Goal: Information Seeking & Learning: Find specific page/section

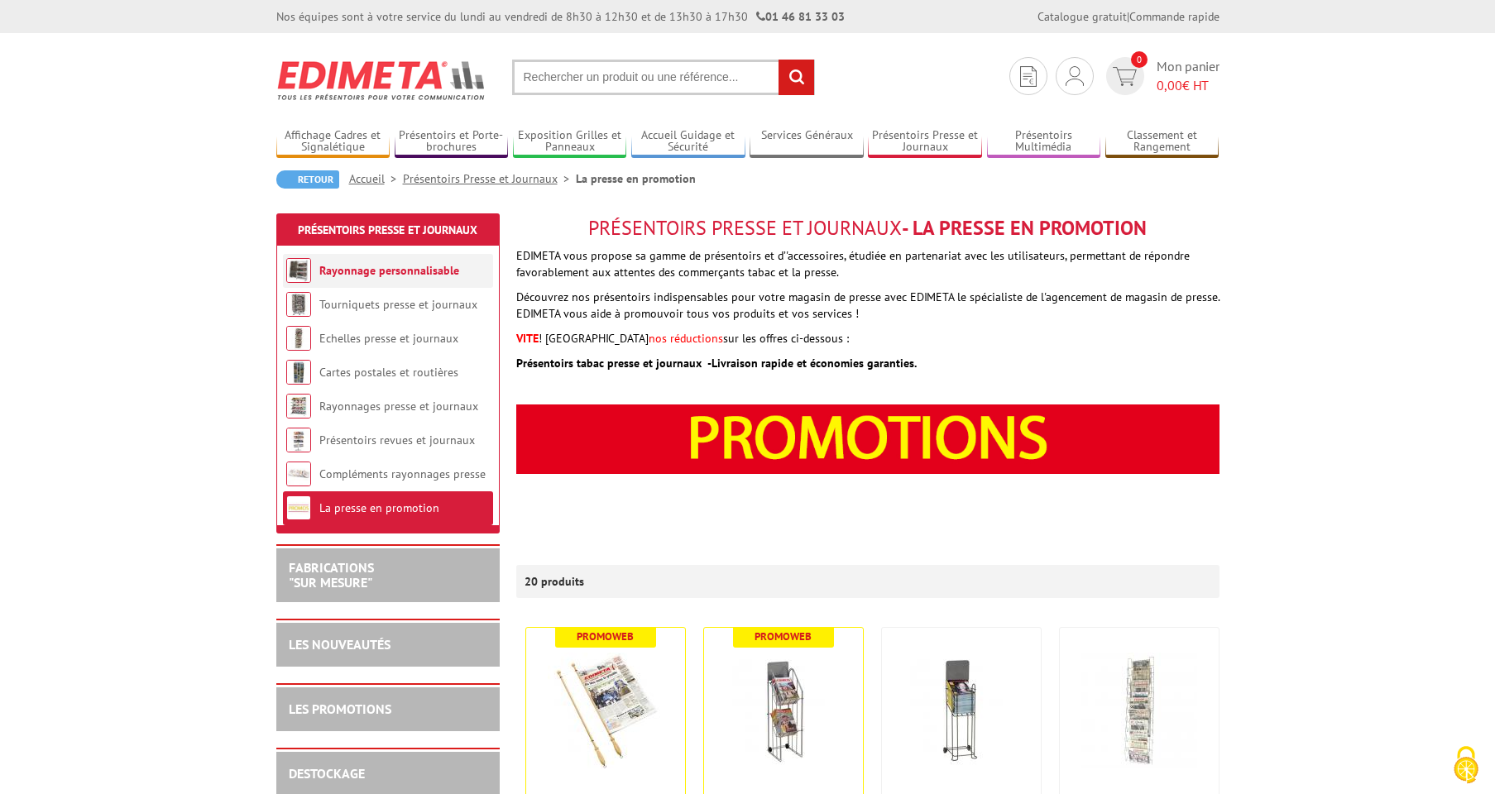
click at [389, 269] on link "Rayonnage personnalisable" at bounding box center [389, 270] width 140 height 15
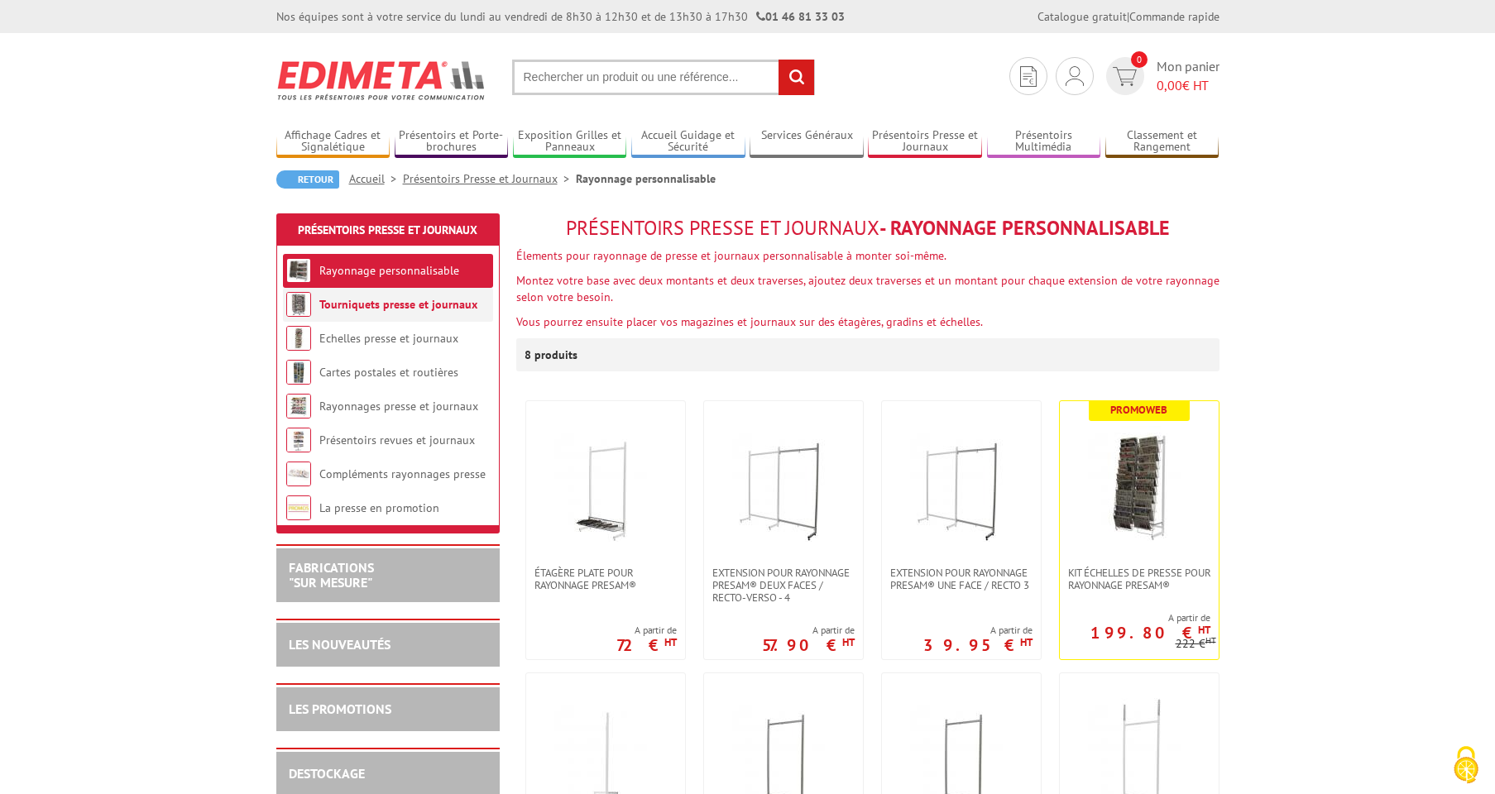
click at [375, 299] on link "Tourniquets presse et journaux" at bounding box center [398, 304] width 158 height 15
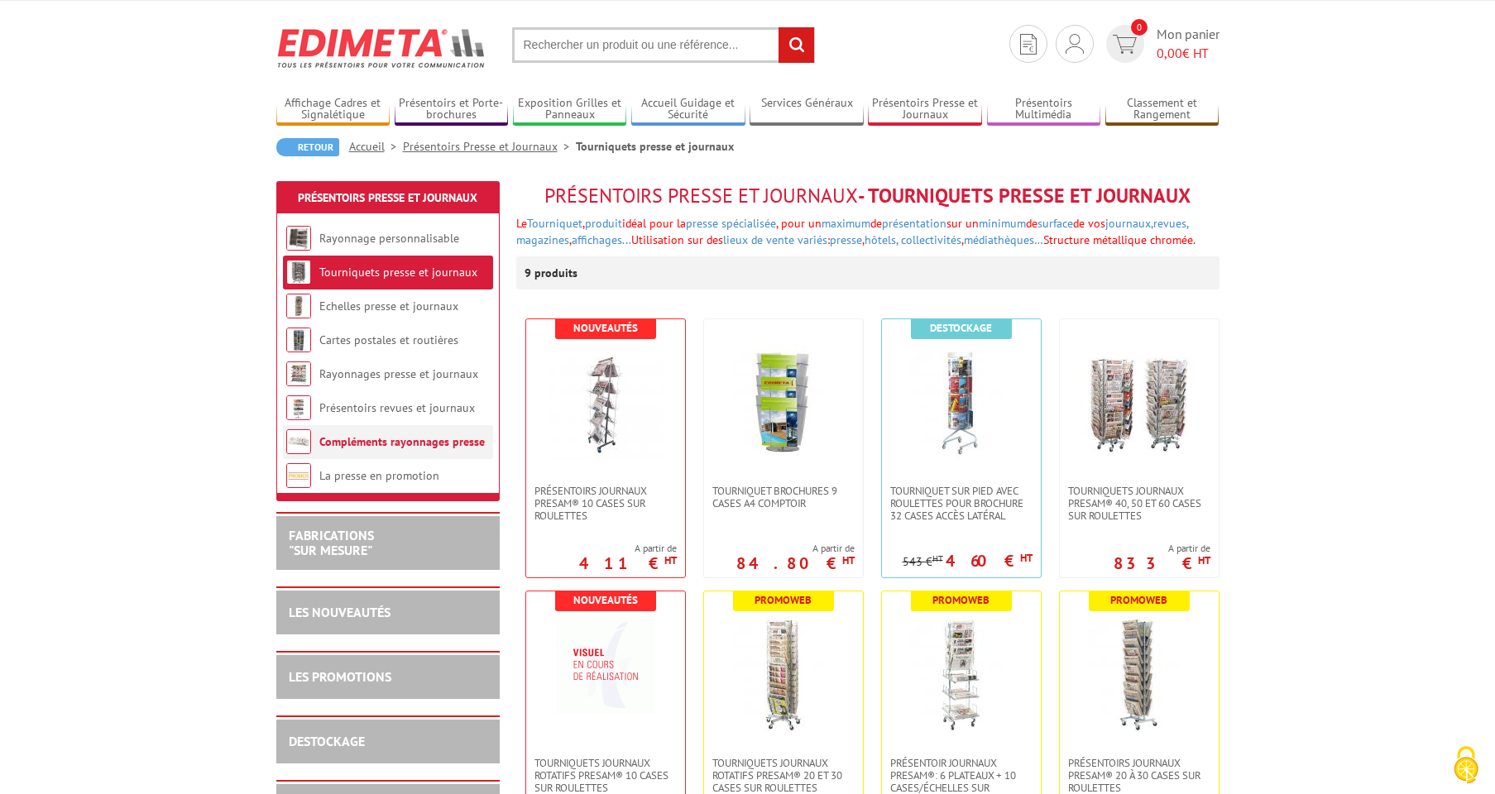
scroll to position [29, 0]
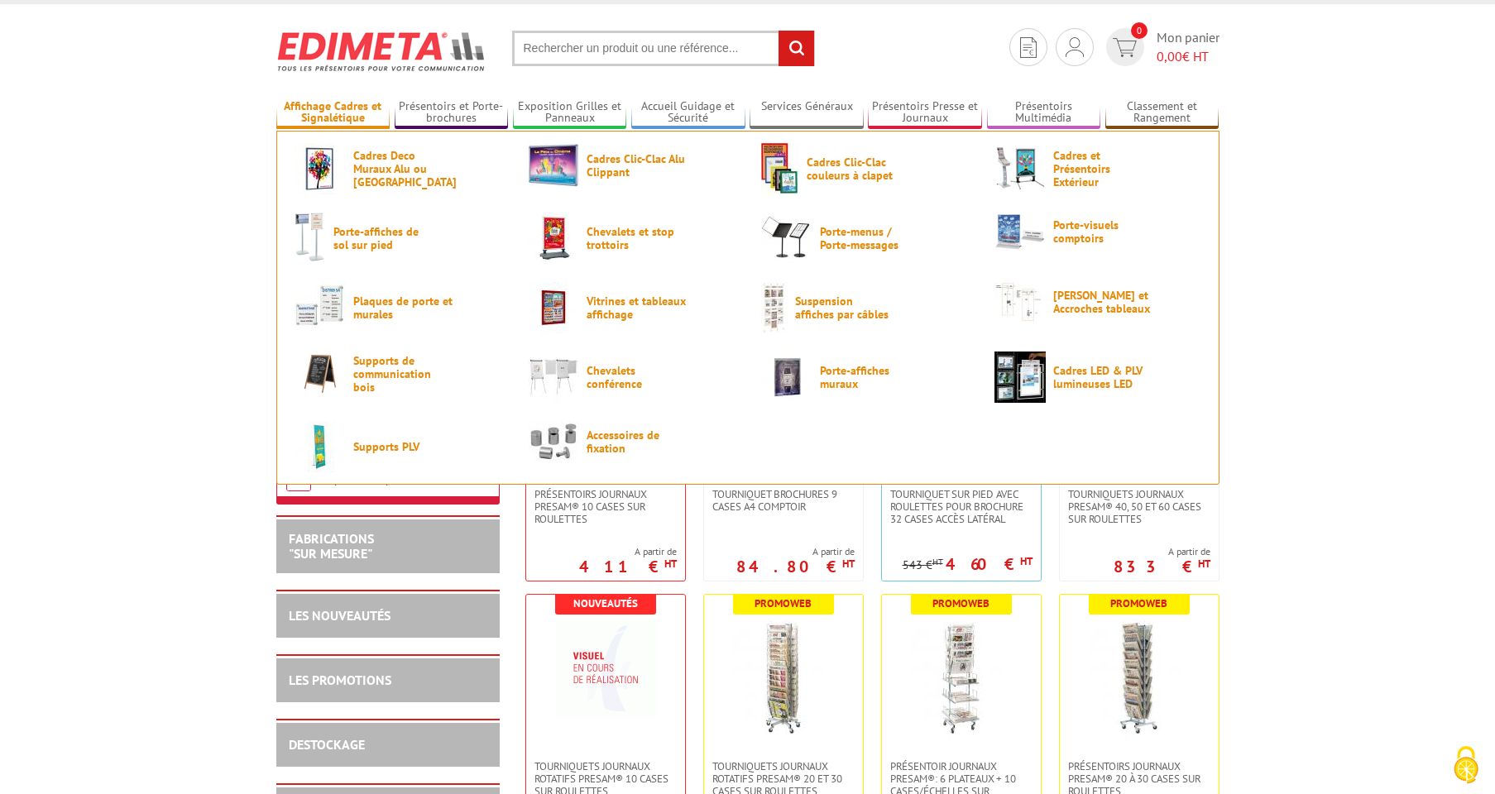
click at [360, 106] on link "Affichage Cadres et Signalétique" at bounding box center [333, 112] width 114 height 27
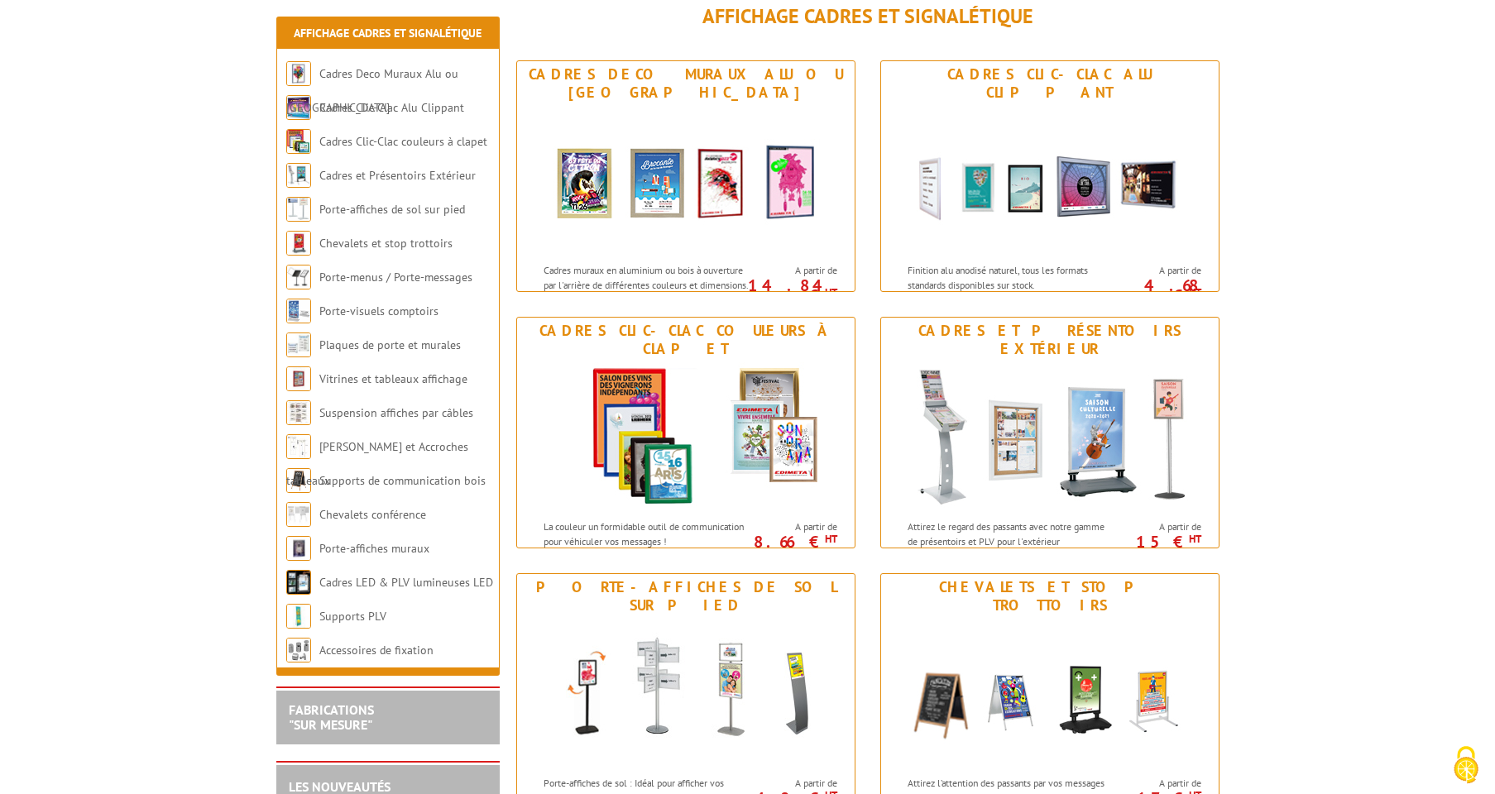
scroll to position [213, 0]
click at [1050, 423] on img at bounding box center [1050, 435] width 306 height 149
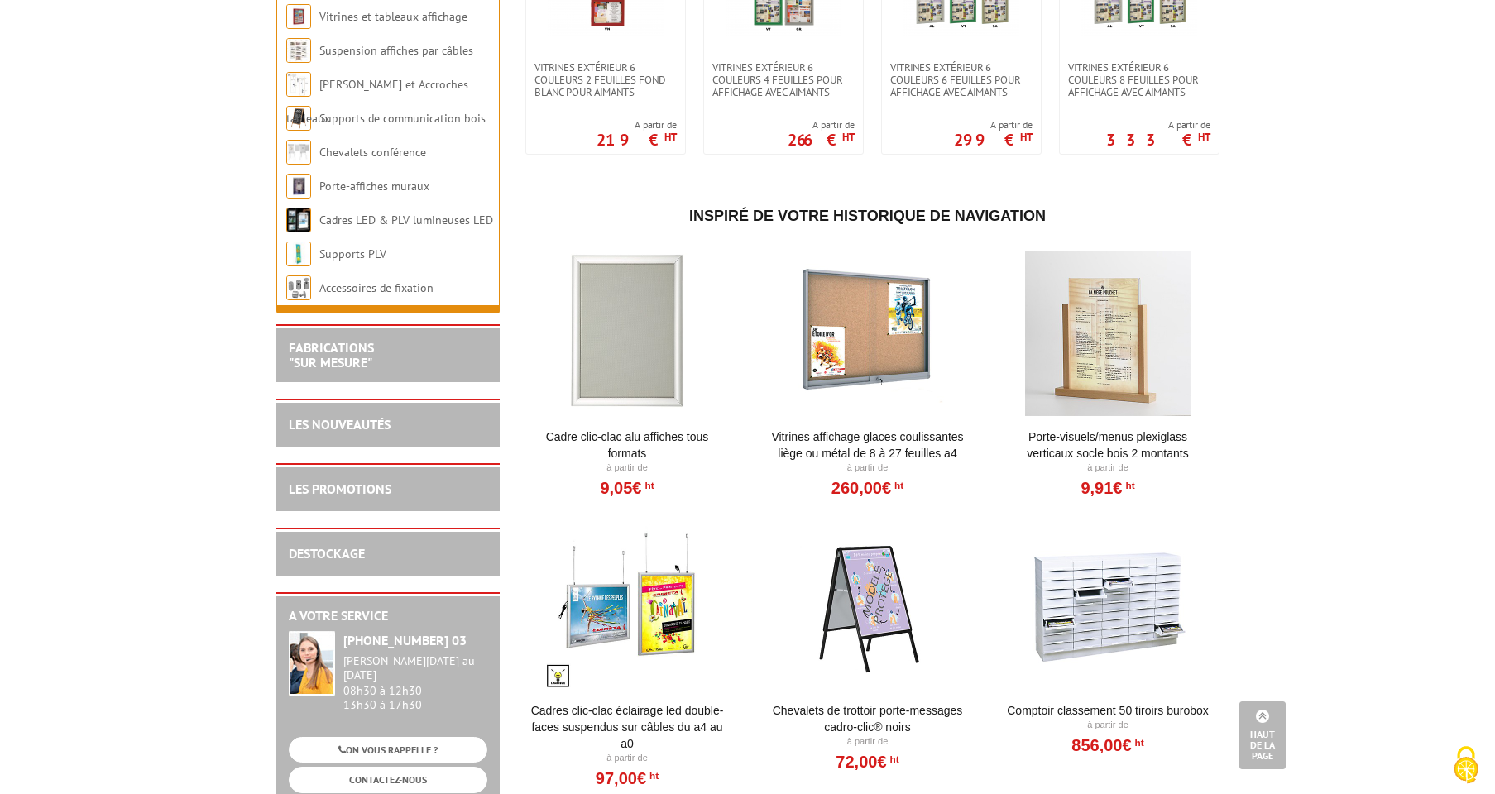
scroll to position [1556, 0]
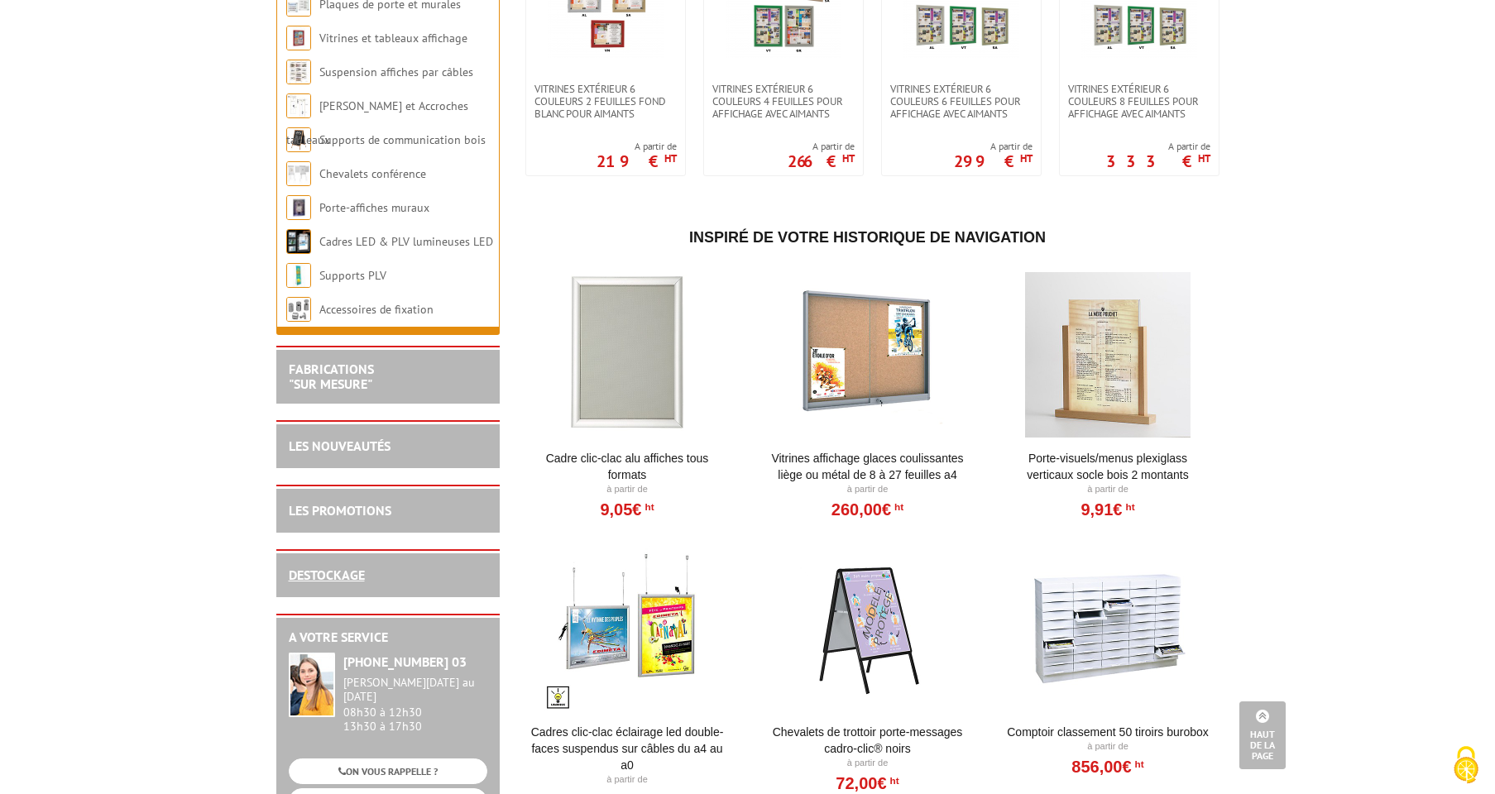
click at [327, 583] on link "DESTOCKAGE" at bounding box center [327, 575] width 76 height 17
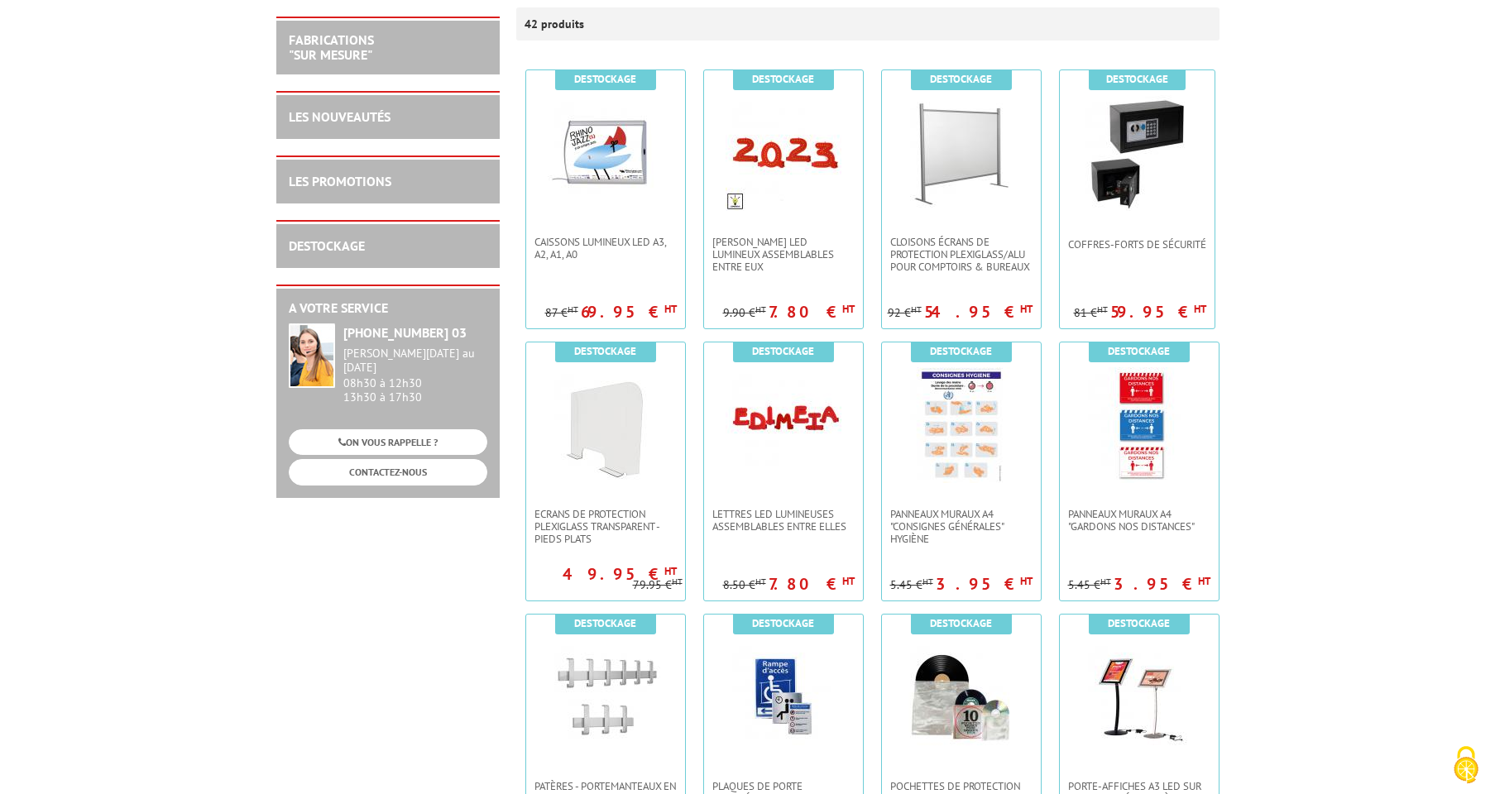
scroll to position [242, 0]
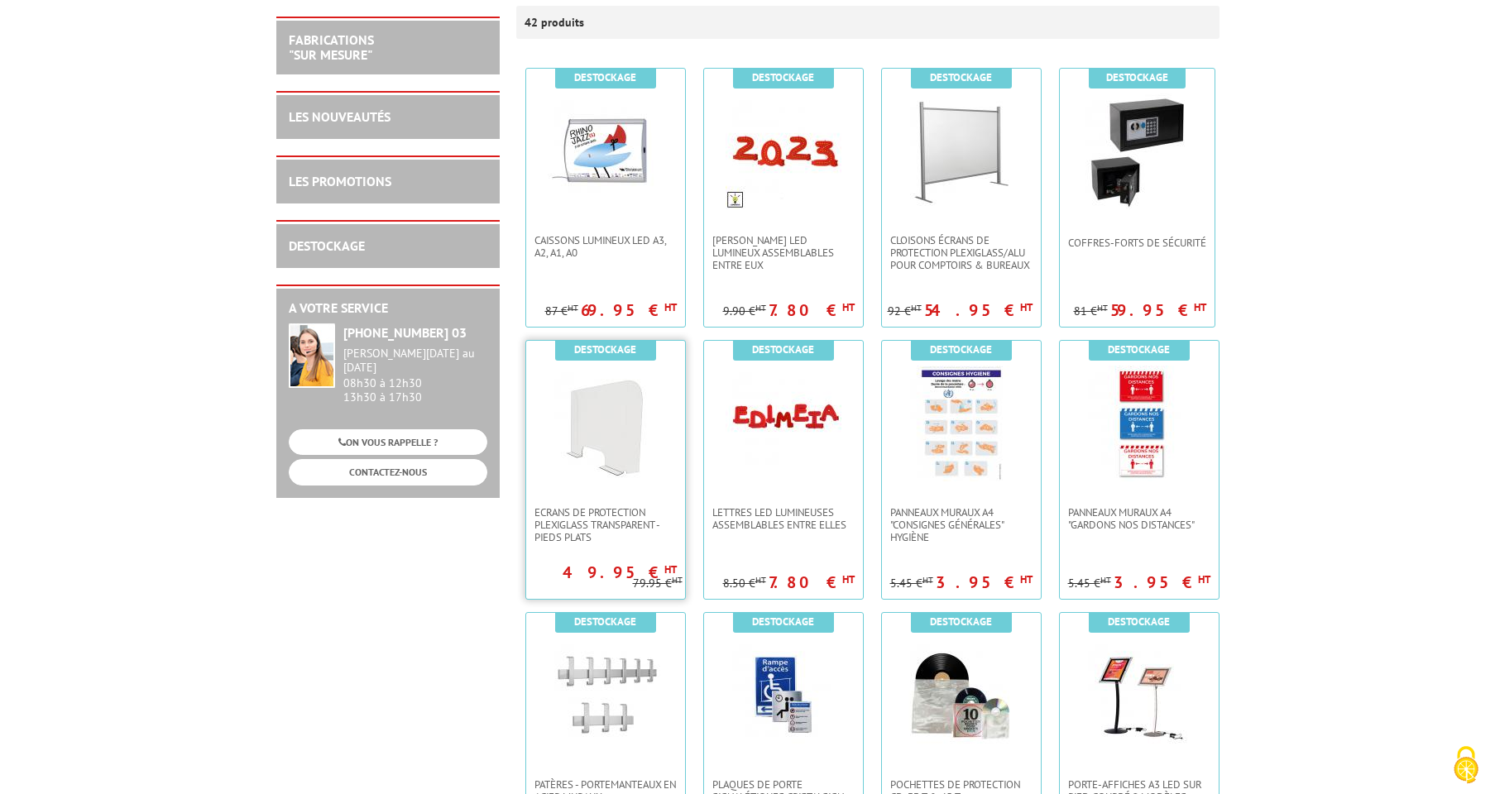
click at [625, 467] on img at bounding box center [606, 424] width 116 height 116
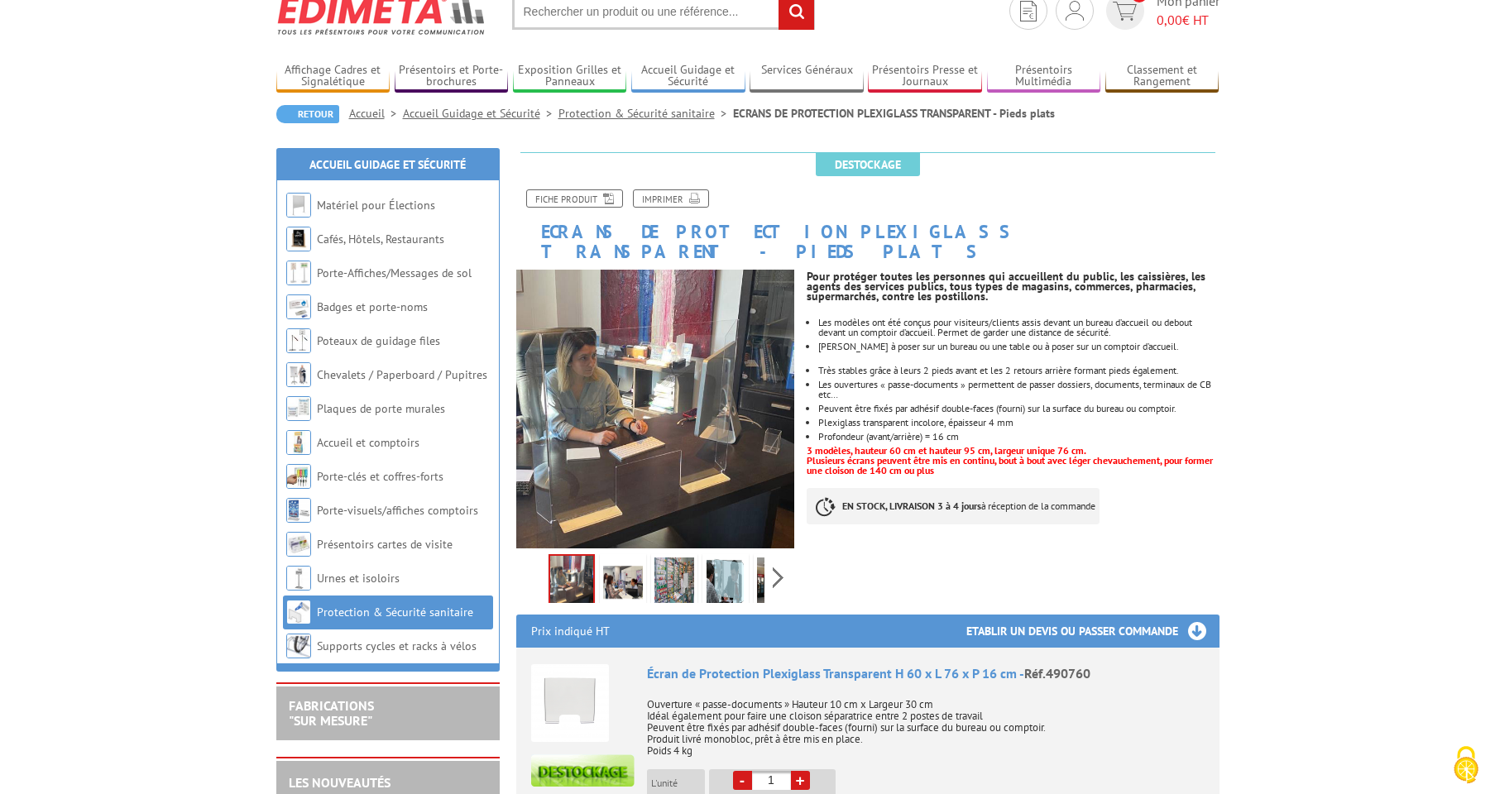
scroll to position [63, 0]
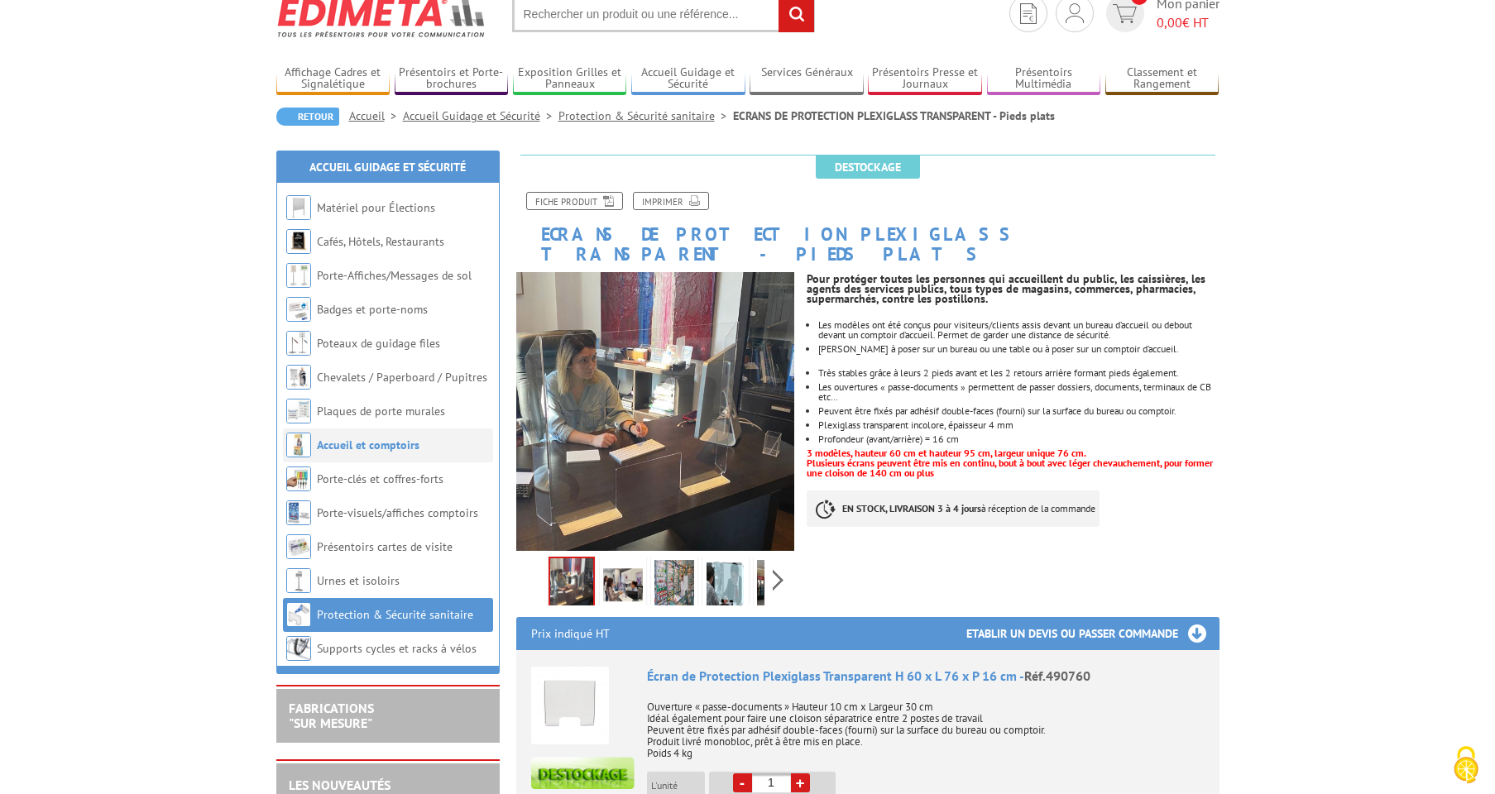
click at [375, 441] on link "Accueil et comptoirs" at bounding box center [368, 445] width 103 height 15
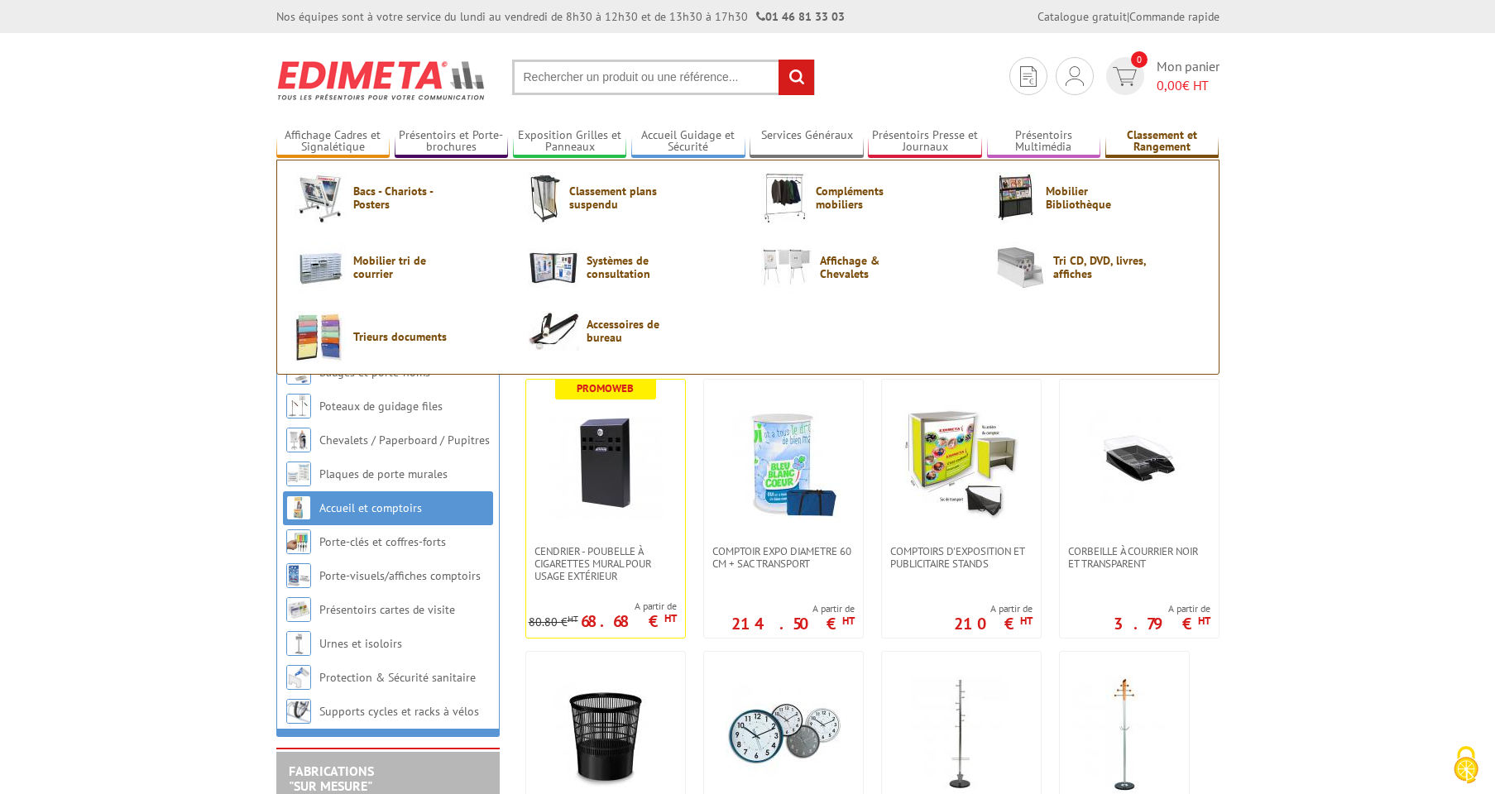
click at [1127, 132] on link "Classement et Rangement" at bounding box center [1162, 141] width 114 height 27
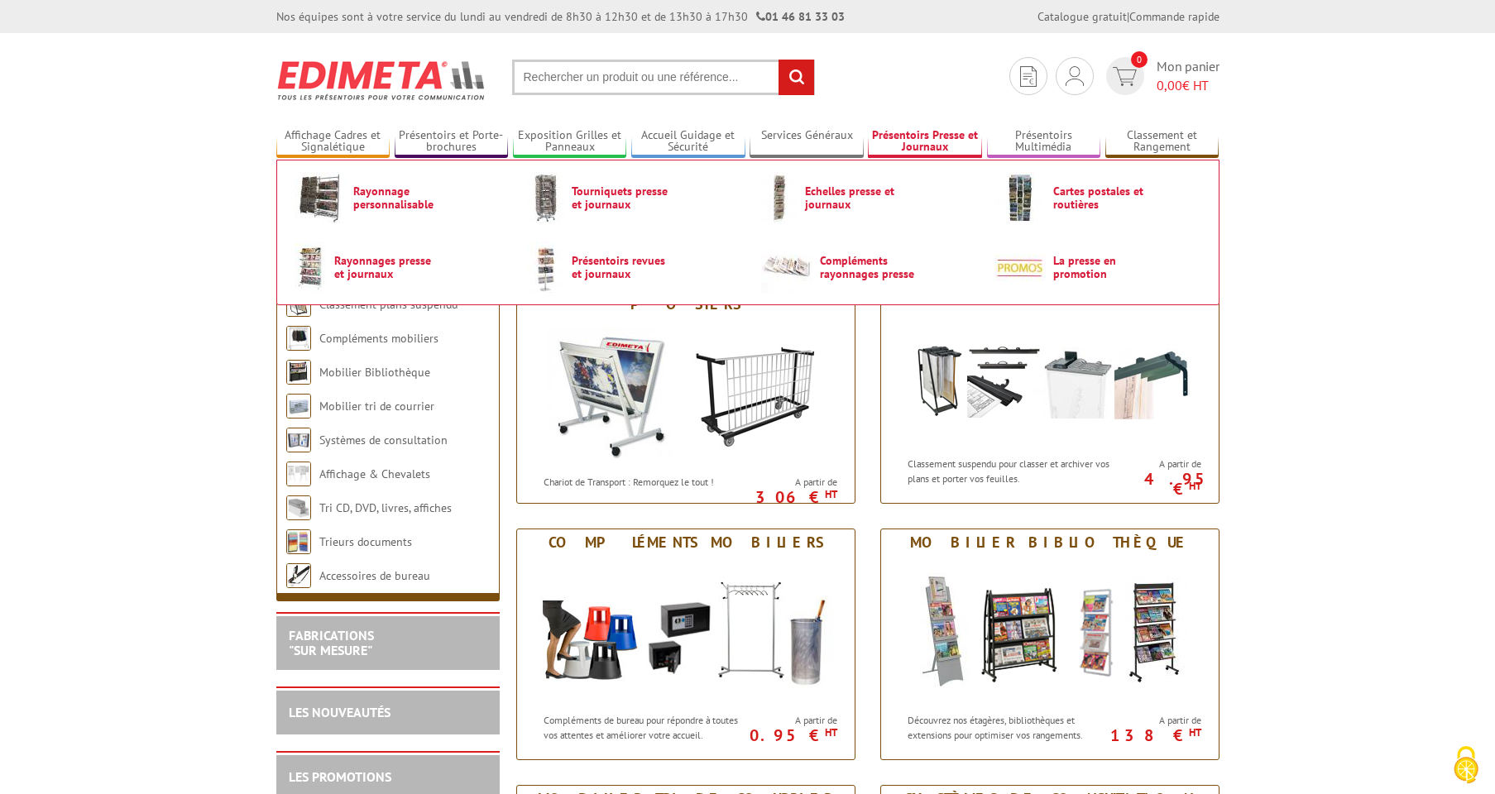
click at [926, 136] on link "Présentoirs Presse et Journaux" at bounding box center [925, 141] width 114 height 27
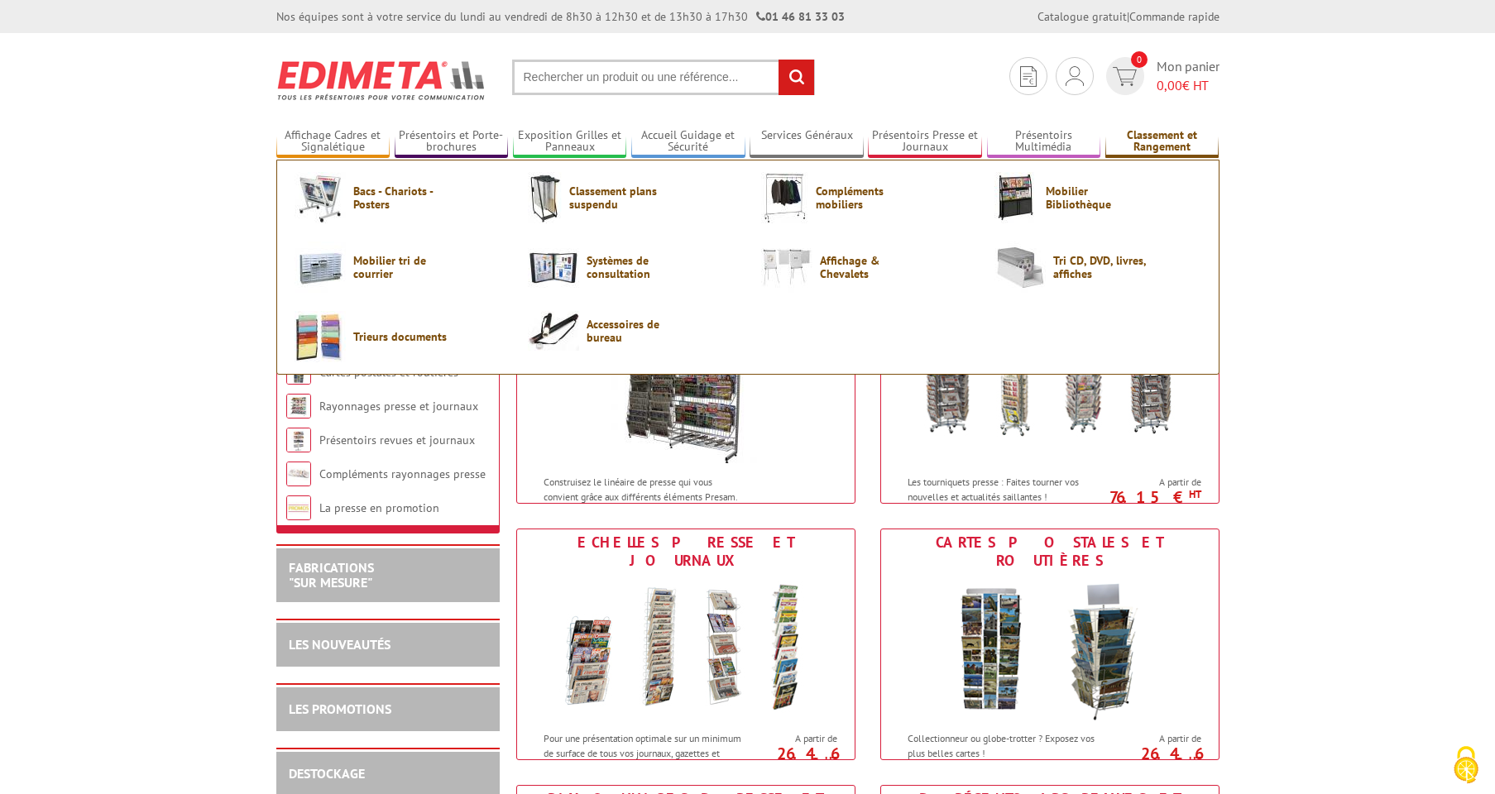
click at [1145, 138] on link "Classement et Rangement" at bounding box center [1162, 141] width 114 height 27
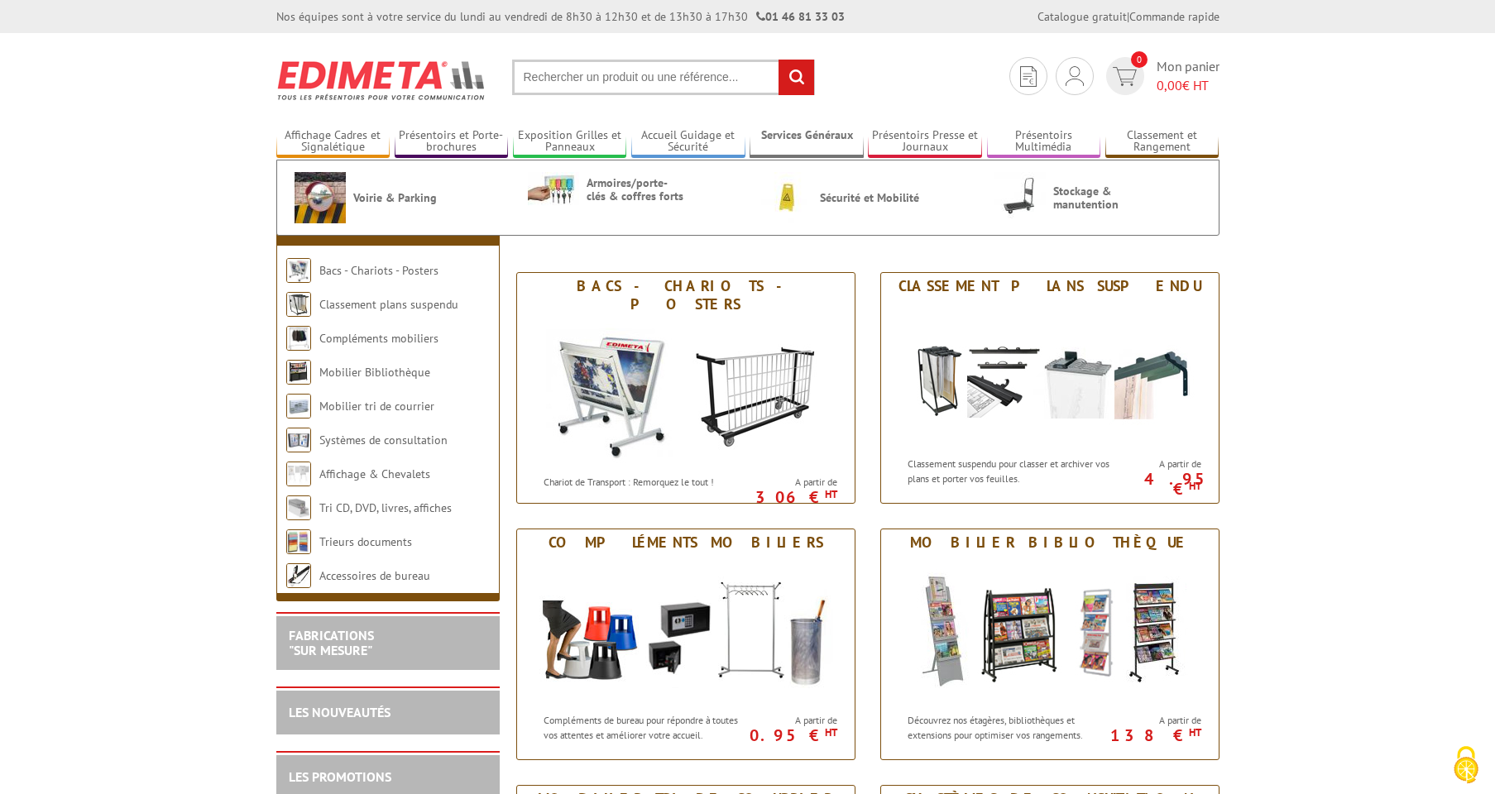
click at [824, 136] on link "Services Généraux" at bounding box center [806, 141] width 114 height 27
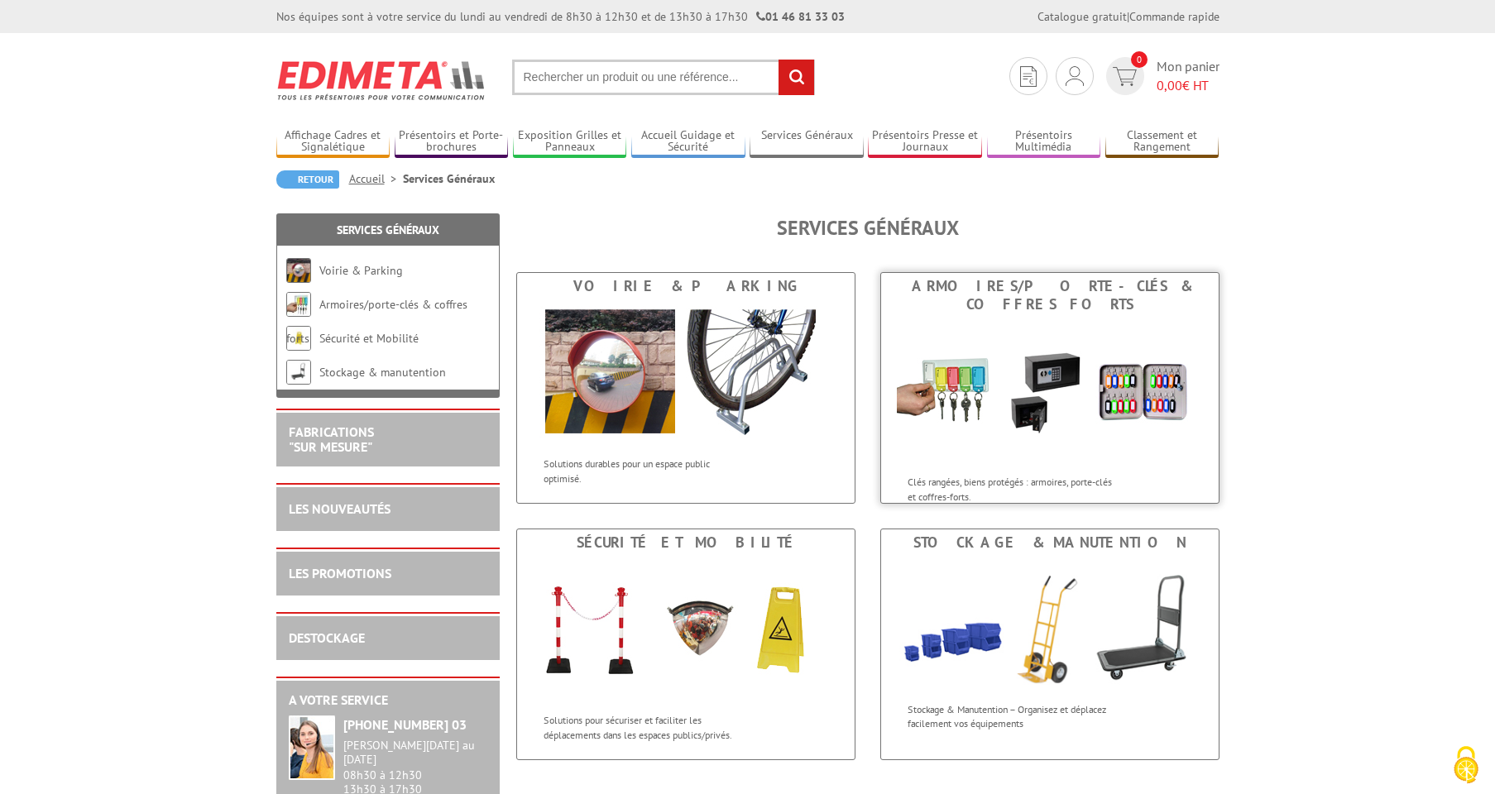
click at [988, 372] on img at bounding box center [1050, 392] width 306 height 149
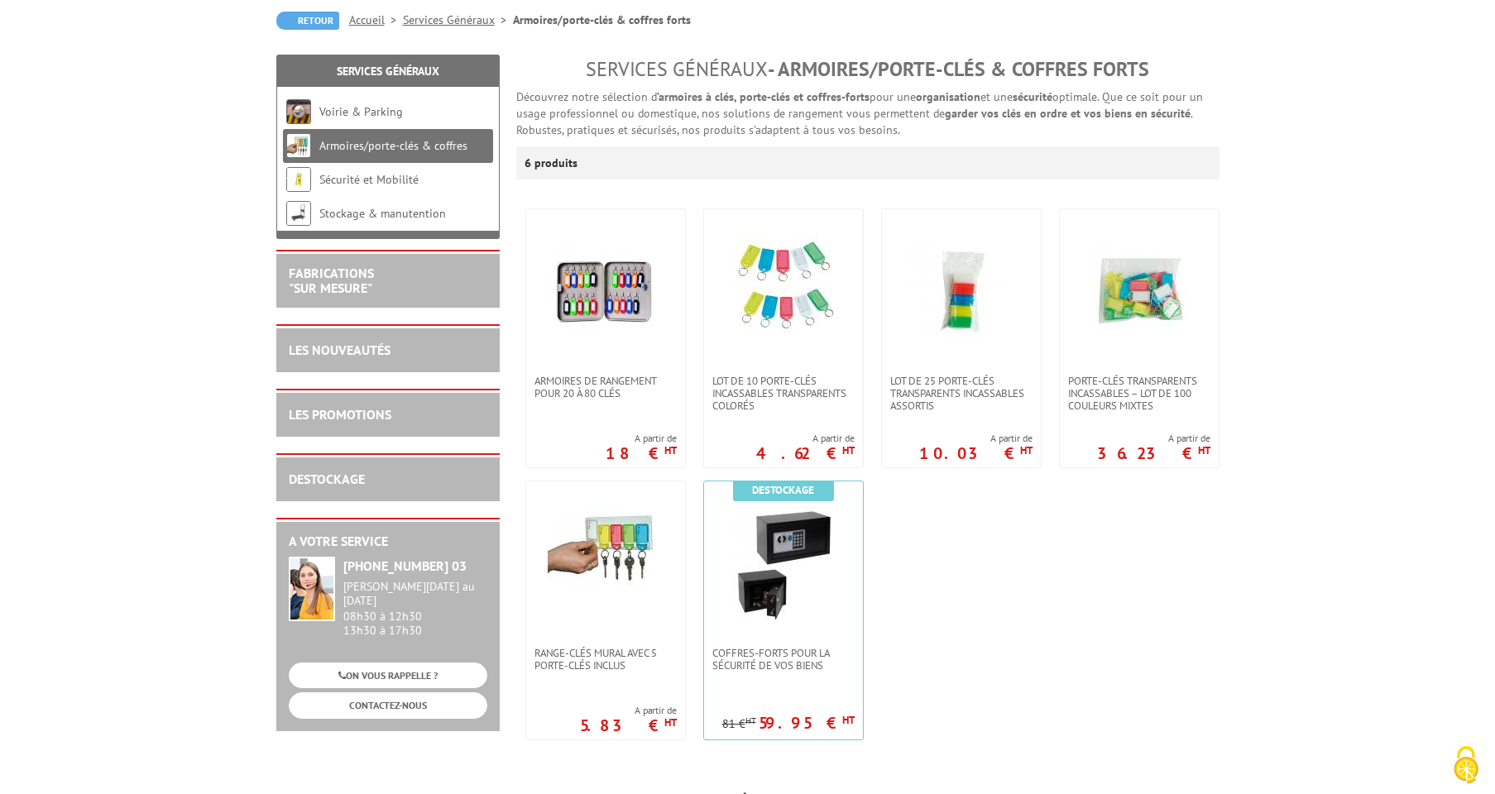
scroll to position [169, 0]
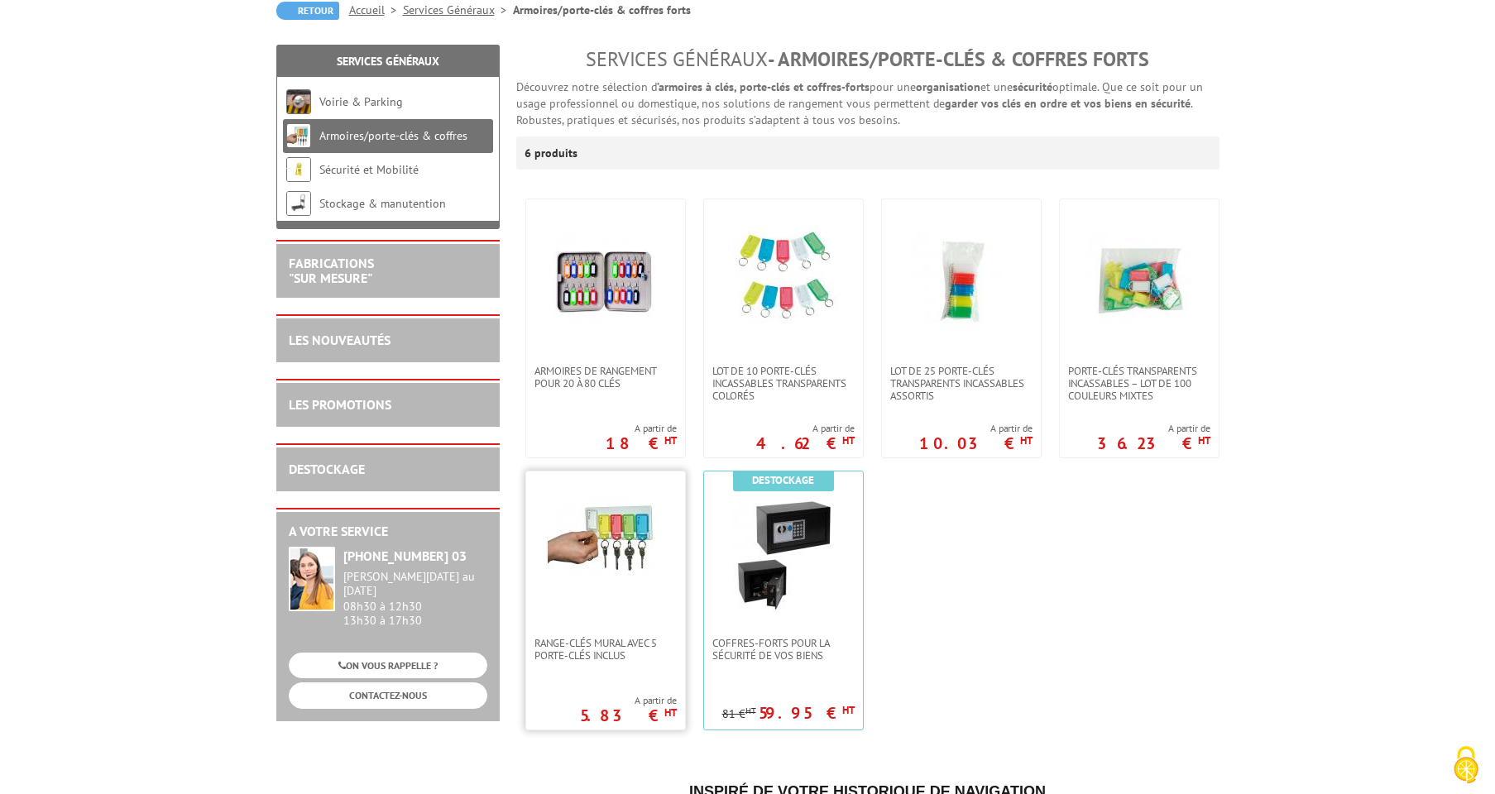
click at [636, 524] on img at bounding box center [606, 539] width 116 height 87
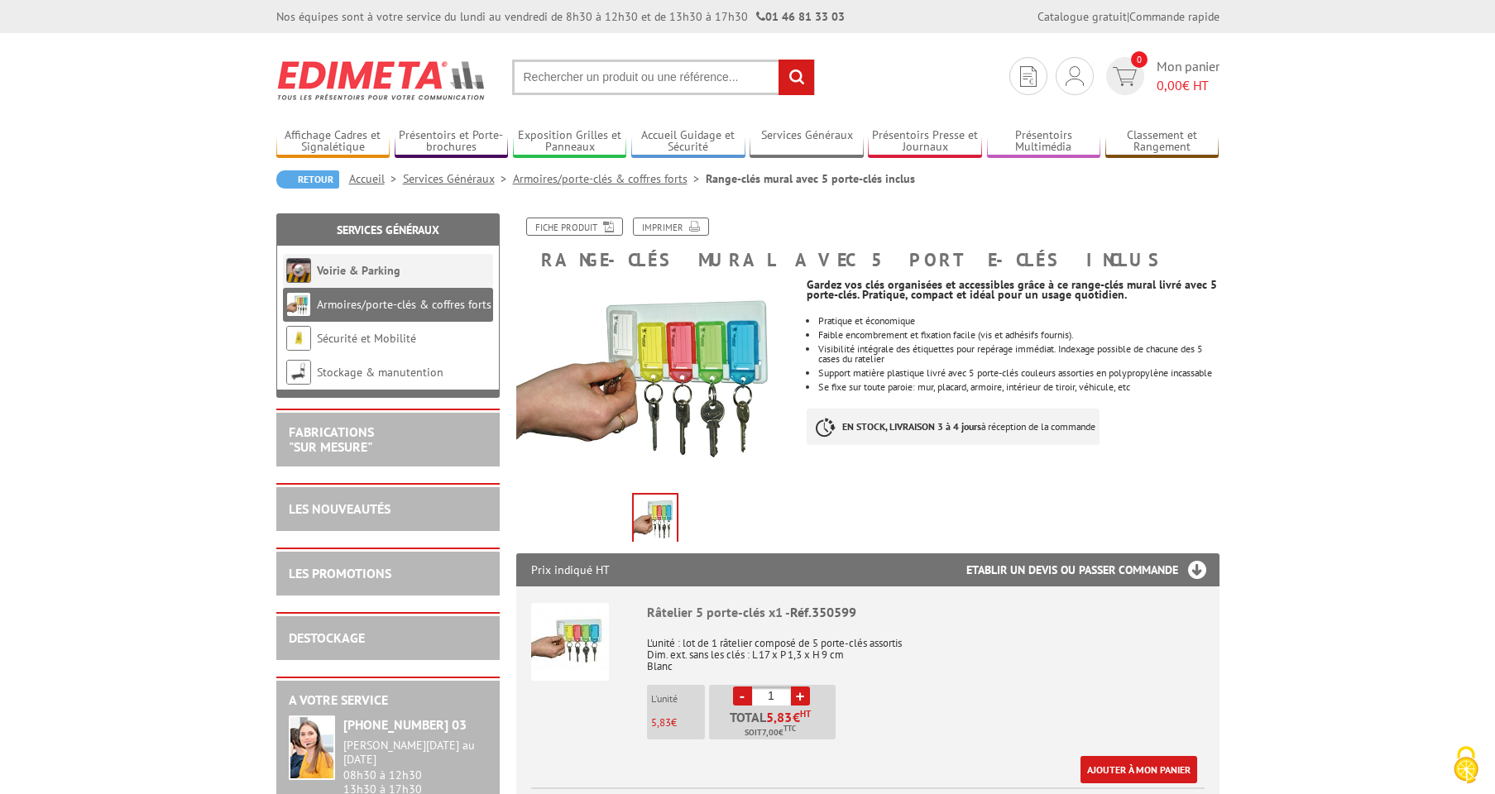
click at [334, 269] on link "Voirie & Parking" at bounding box center [359, 270] width 84 height 15
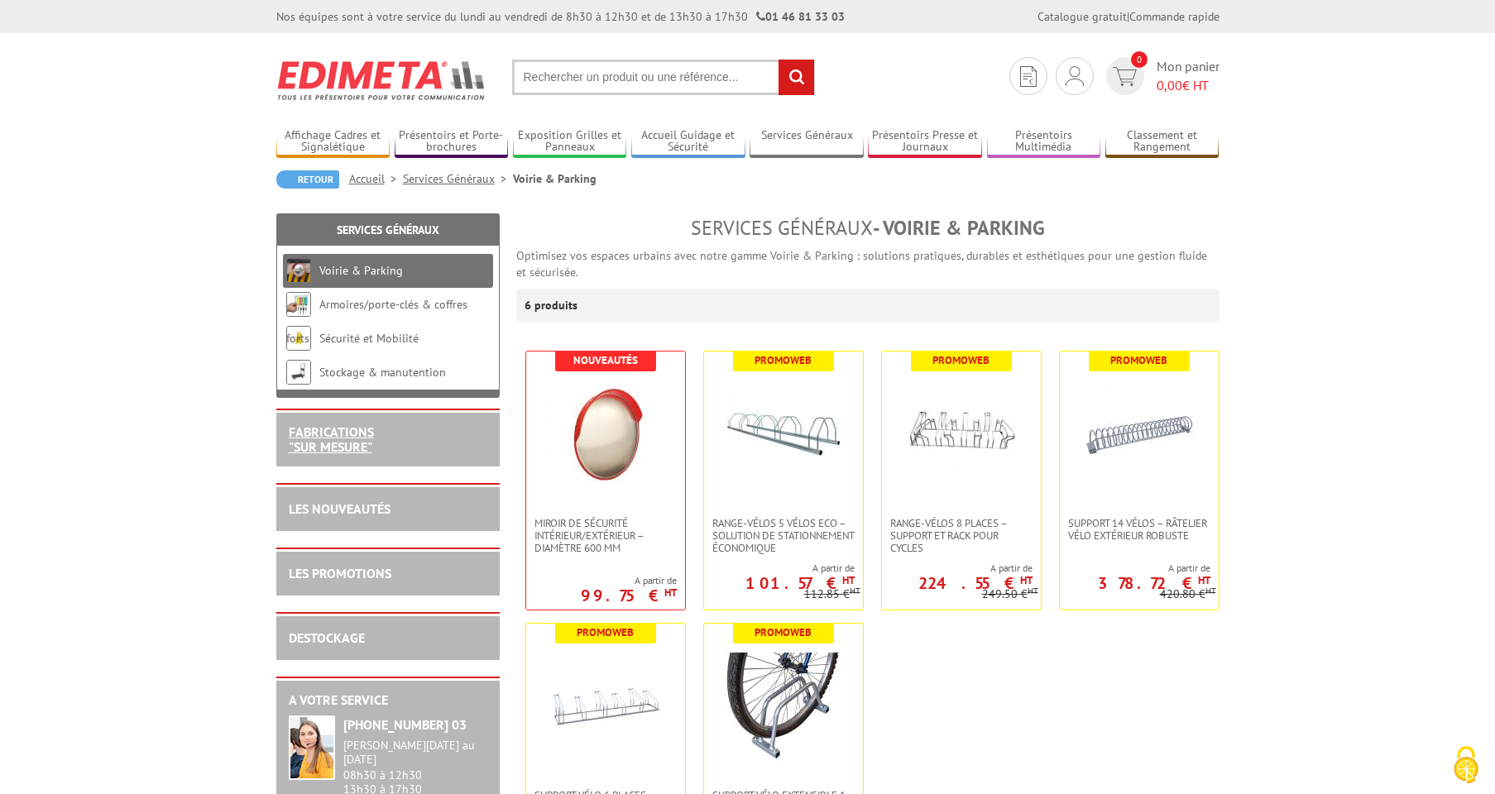
click at [319, 447] on link "FABRICATIONS "Sur Mesure"" at bounding box center [331, 439] width 85 height 31
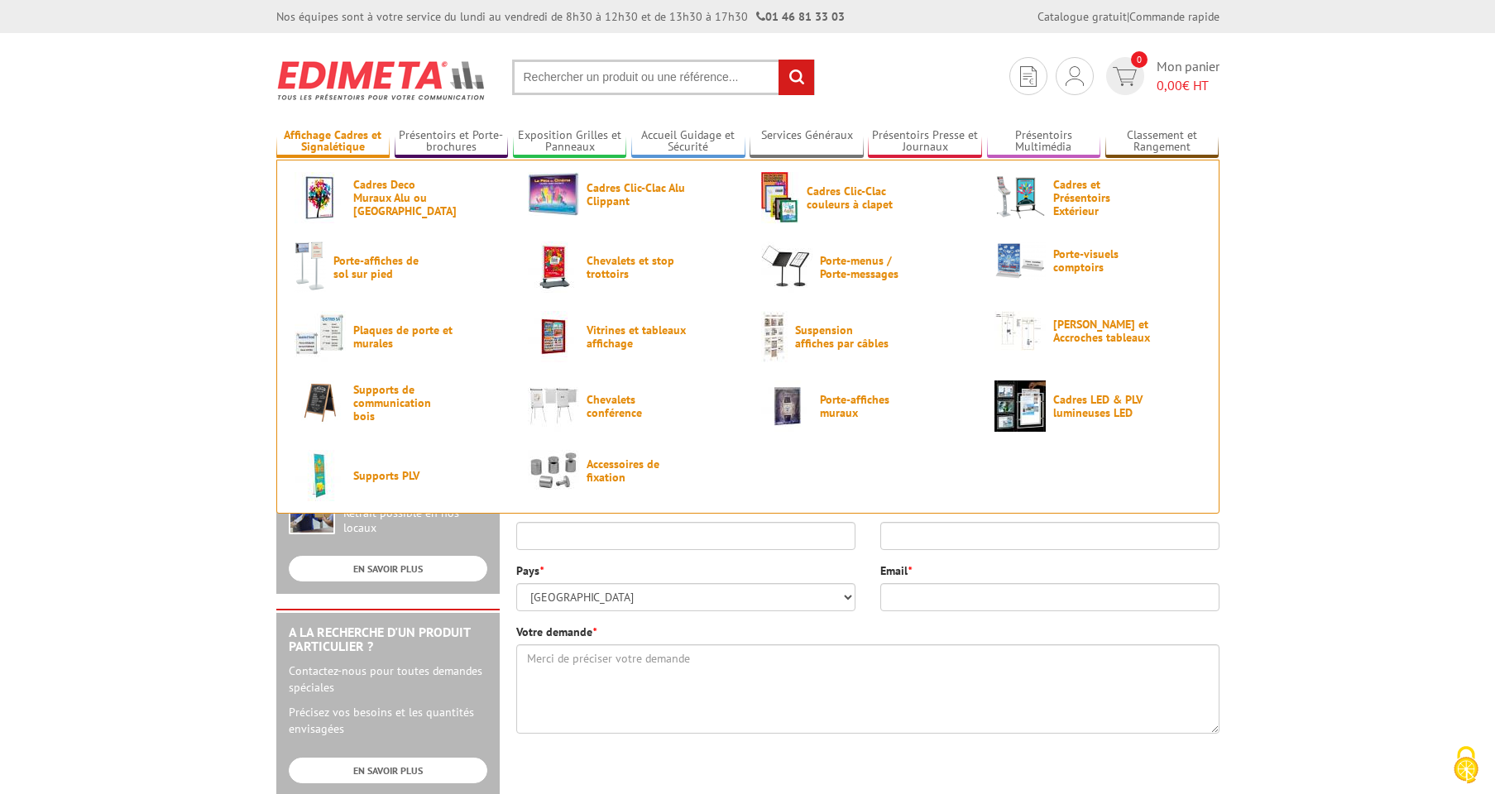
click at [378, 140] on link "Affichage Cadres et Signalétique" at bounding box center [333, 141] width 114 height 27
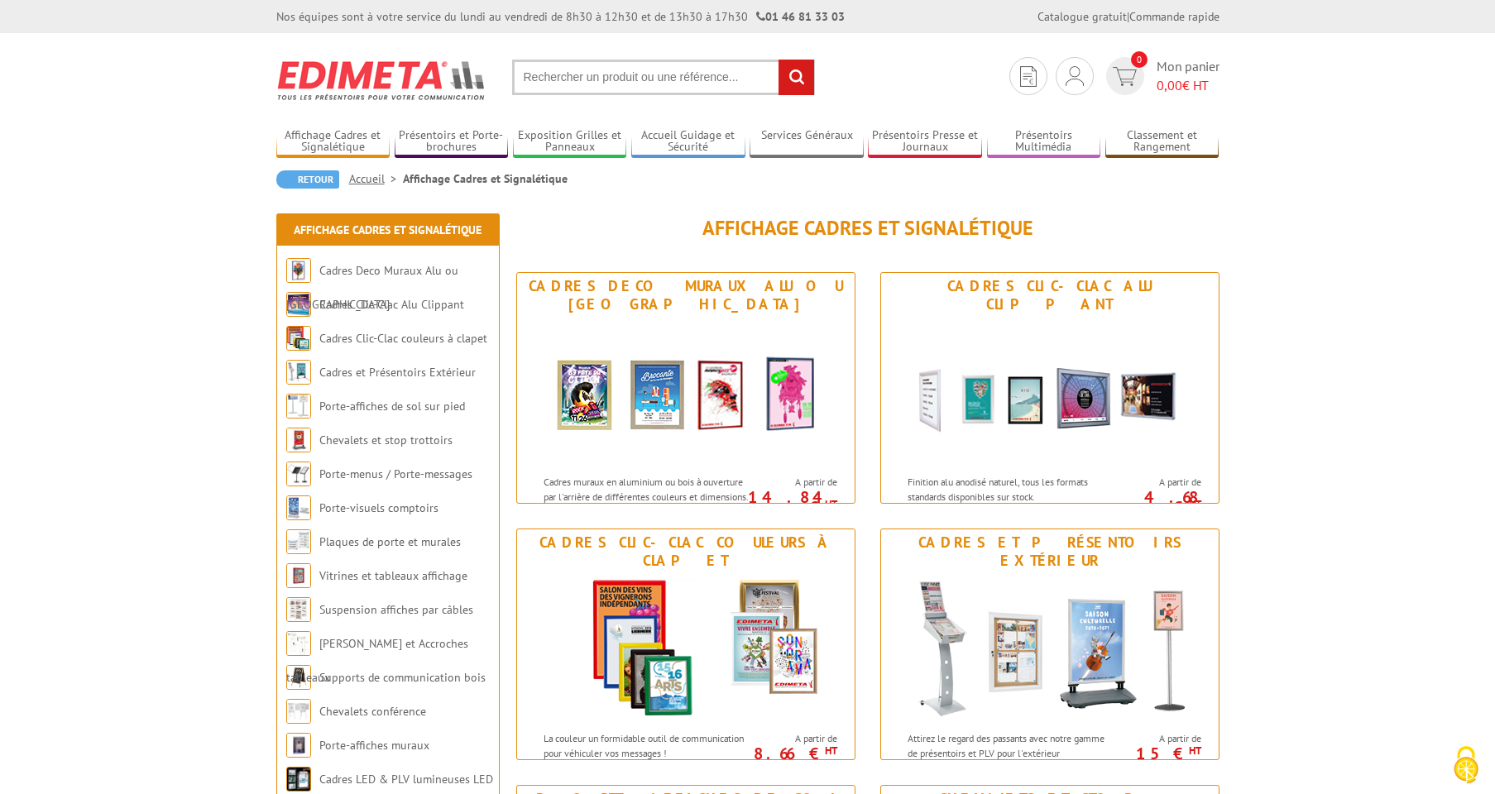
click at [746, 76] on input "text" at bounding box center [663, 78] width 303 height 36
click at [726, 74] on input "text" at bounding box center [663, 78] width 303 height 36
click at [792, 74] on input "rechercher" at bounding box center [796, 78] width 36 height 36
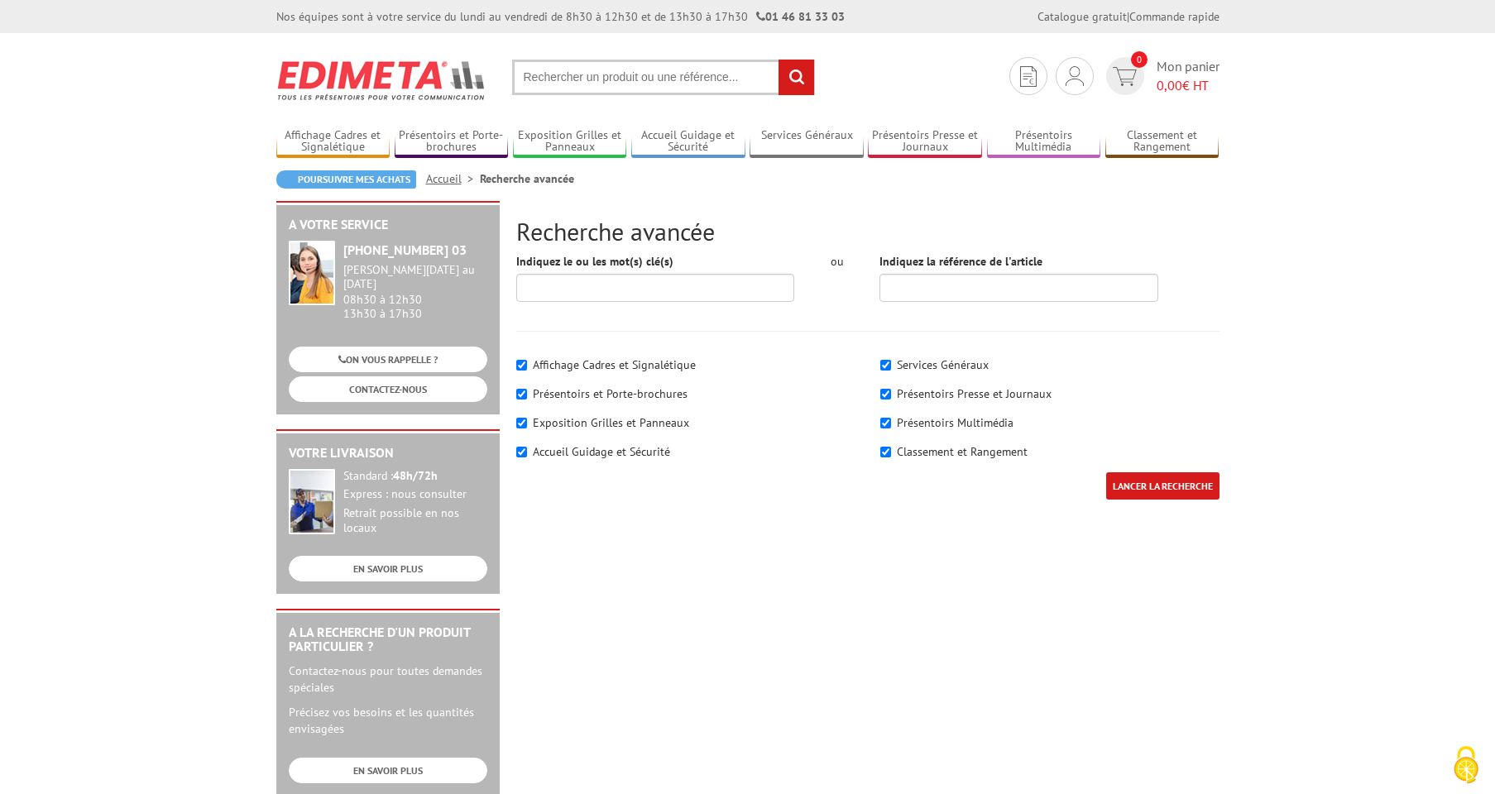
click at [739, 76] on input "text" at bounding box center [663, 78] width 303 height 36
type input "MEUBLE E LIQUIDE"
click at [789, 74] on input "rechercher" at bounding box center [796, 78] width 36 height 36
